Goal: Task Accomplishment & Management: Manage account settings

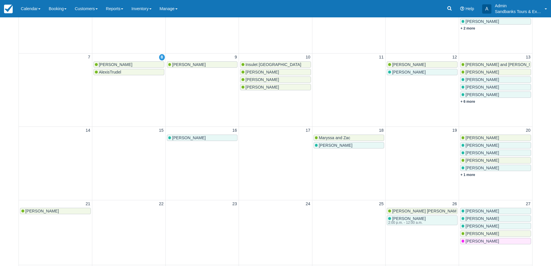
scroll to position [87, 0]
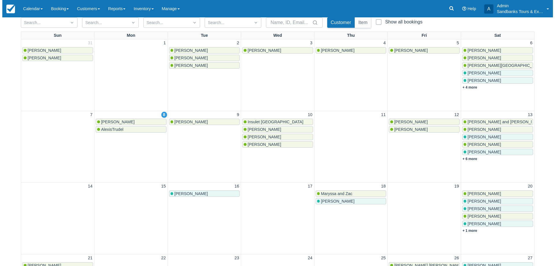
scroll to position [58, 0]
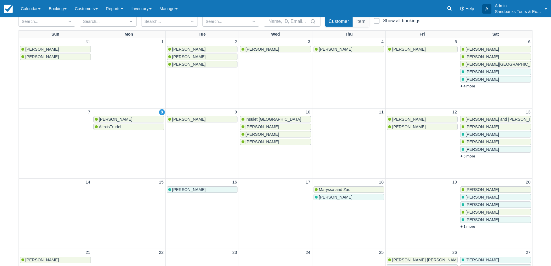
click at [467, 156] on link "+ 6 more" at bounding box center [467, 156] width 15 height 4
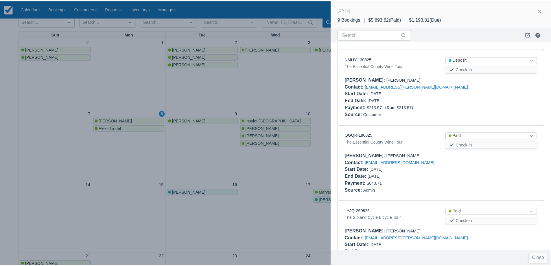
scroll to position [386, 0]
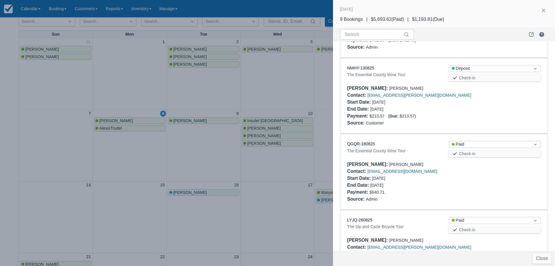
click at [290, 91] on div at bounding box center [277, 133] width 555 height 266
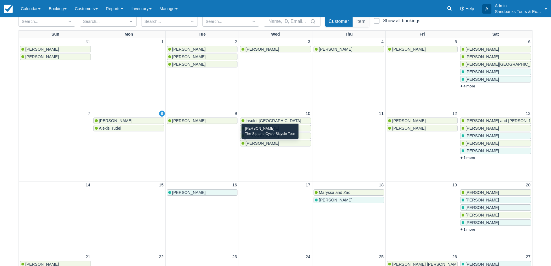
click at [254, 144] on span "Mark Eldridge" at bounding box center [263, 143] width 34 height 5
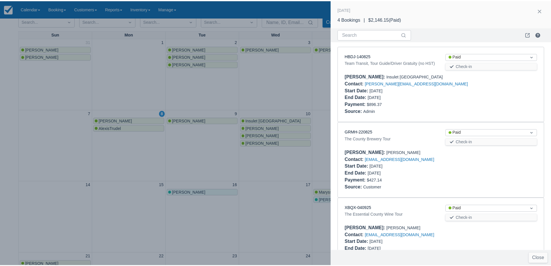
scroll to position [108, 0]
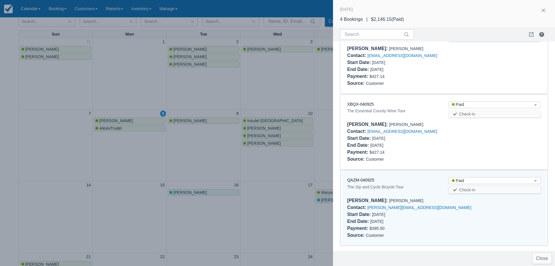
click at [365, 177] on div "QAZM-040925" at bounding box center [393, 180] width 92 height 6
click at [365, 179] on link "QAZM-040925" at bounding box center [360, 180] width 27 height 5
click at [258, 163] on div at bounding box center [277, 133] width 555 height 266
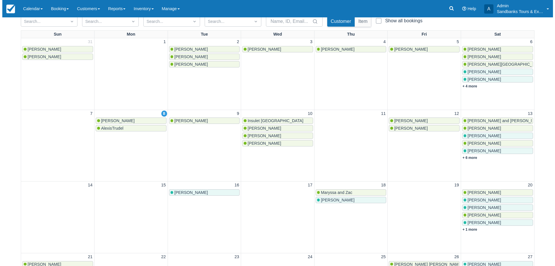
scroll to position [0, 0]
click at [259, 128] on span "Robin Ransom" at bounding box center [263, 128] width 34 height 5
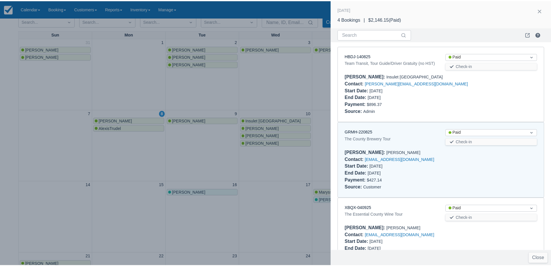
scroll to position [84, 0]
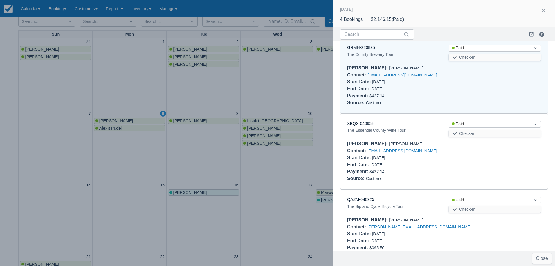
click at [355, 50] on link "GRMH-220825" at bounding box center [361, 47] width 28 height 5
click at [237, 158] on div at bounding box center [277, 133] width 555 height 266
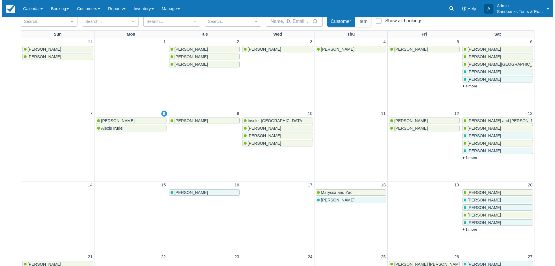
scroll to position [0, 0]
click at [111, 120] on span "Lisa Haas" at bounding box center [116, 120] width 34 height 5
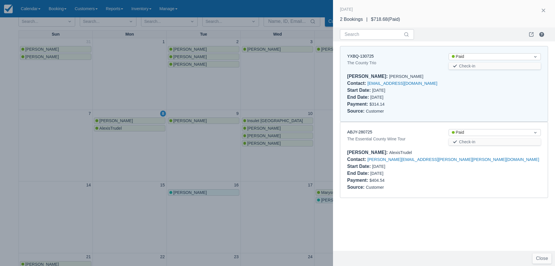
click at [363, 58] on div "YXBQ-130725" at bounding box center [393, 56] width 92 height 6
click at [363, 58] on link "YXBQ-130725" at bounding box center [360, 56] width 27 height 5
click at [355, 132] on link "ABJY-280725" at bounding box center [359, 132] width 25 height 5
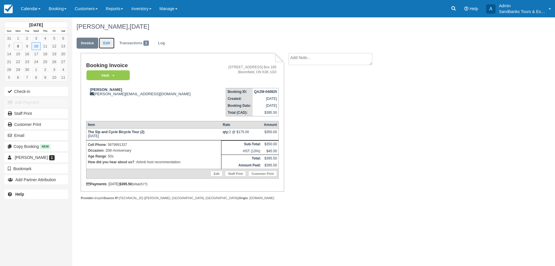
click at [105, 40] on link "Edit" at bounding box center [107, 43] width 16 height 11
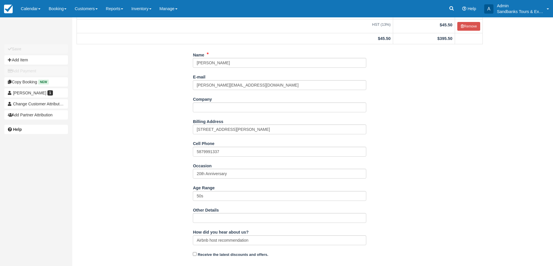
scroll to position [153, 0]
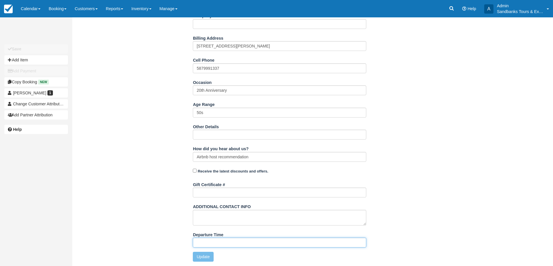
click at [209, 243] on input "Departure Time" at bounding box center [280, 242] width 174 height 10
type input "11:00am"
click at [206, 258] on button "Update" at bounding box center [203, 257] width 21 height 10
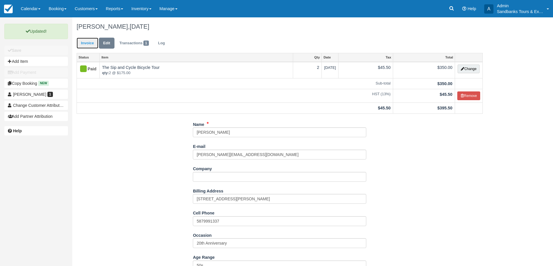
click at [82, 44] on link "Invoice" at bounding box center [88, 43] width 22 height 11
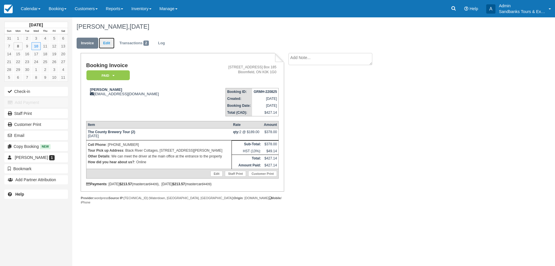
click at [107, 45] on link "Edit" at bounding box center [107, 43] width 16 height 11
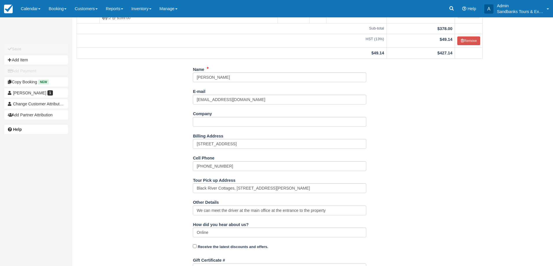
scroll to position [51, 0]
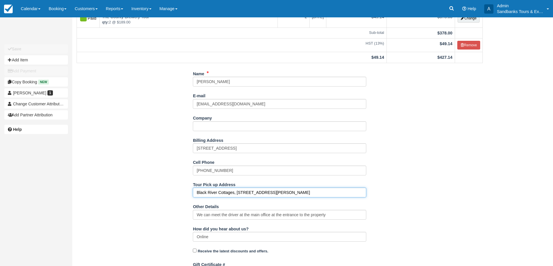
click at [197, 193] on input "Black River Cottages, [STREET_ADDRESS][PERSON_NAME]" at bounding box center [280, 192] width 174 height 10
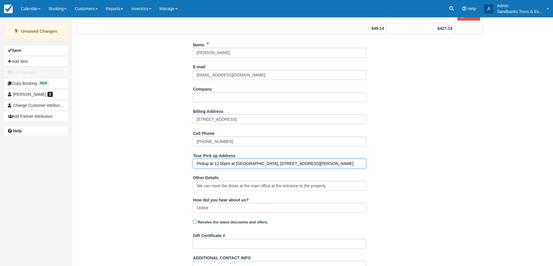
scroll to position [108, 0]
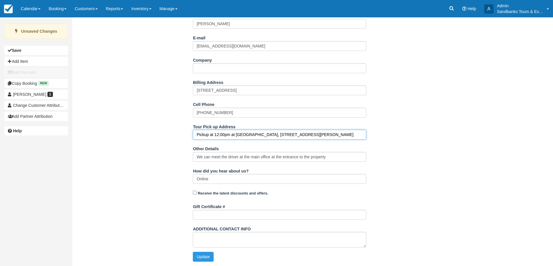
type input "Pickup at 12:00pm at Black River Cottages, 124 Morrison Point Rd, Picton"
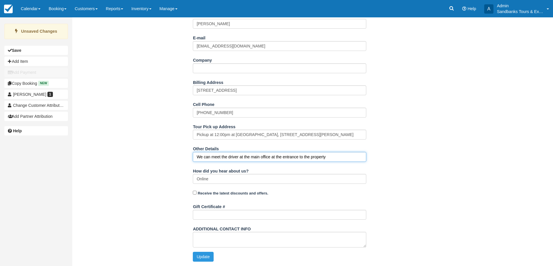
click at [331, 157] on input "We can meet the driver at the main office at the entrance to the property" at bounding box center [280, 157] width 174 height 10
drag, startPoint x: 210, startPoint y: 157, endPoint x: 191, endPoint y: 163, distance: 20.8
click at [191, 163] on div "Name Robin Ransom E-mail robincampbell157@gmail.com Did you mean ? Company Bill…" at bounding box center [279, 138] width 415 height 255
type input "Meet the driver at the main office at the entrance to the property"
click at [198, 257] on button "Update" at bounding box center [203, 257] width 21 height 10
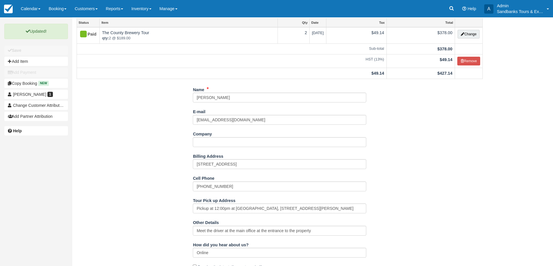
scroll to position [0, 0]
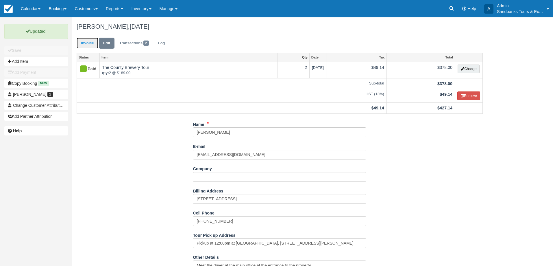
click at [84, 40] on link "Invoice" at bounding box center [88, 43] width 22 height 11
